Goal: Navigation & Orientation: Find specific page/section

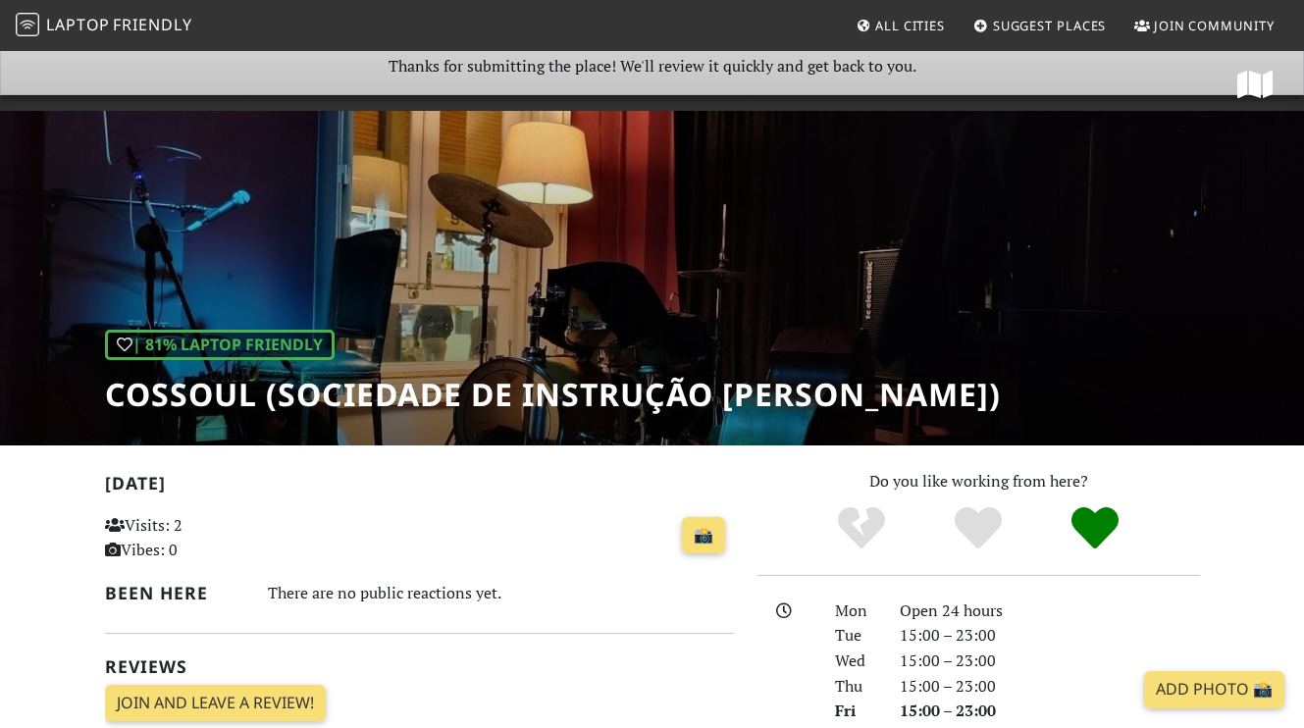
scroll to position [91, 0]
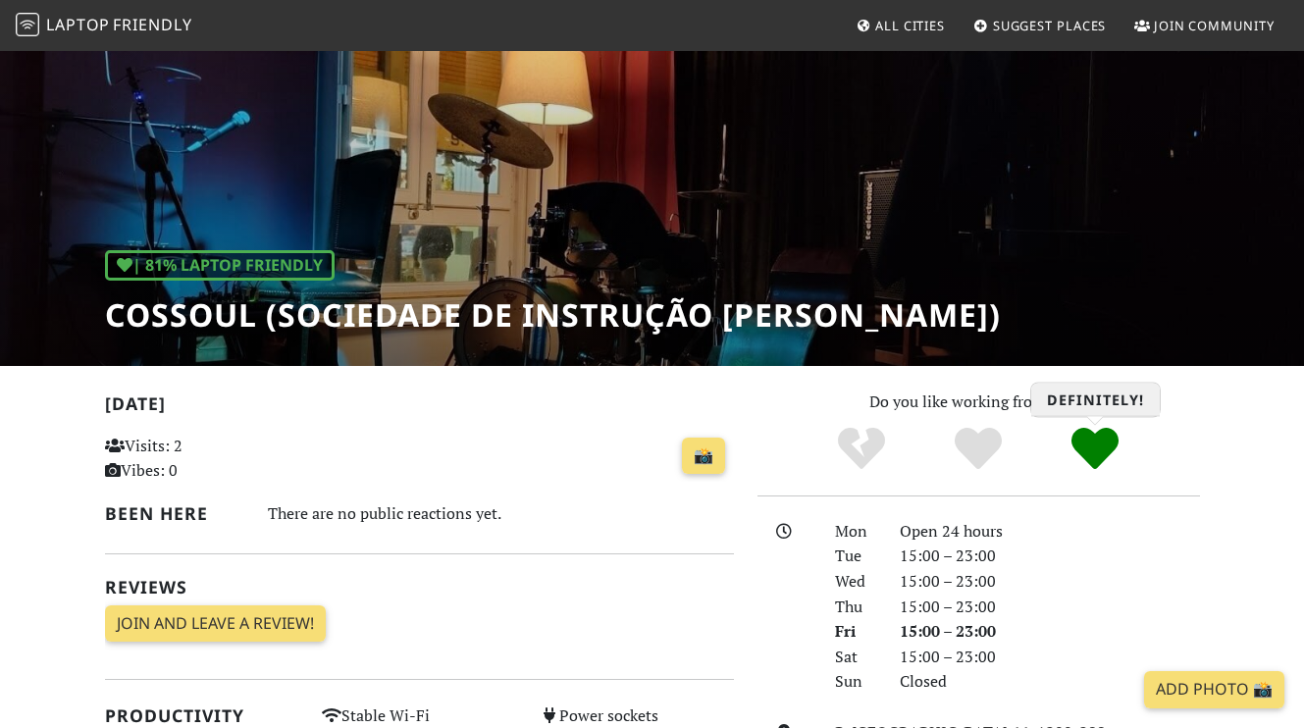
click at [1103, 448] on icon "Definitely!" at bounding box center [1095, 448] width 47 height 47
